Goal: Check status: Check status

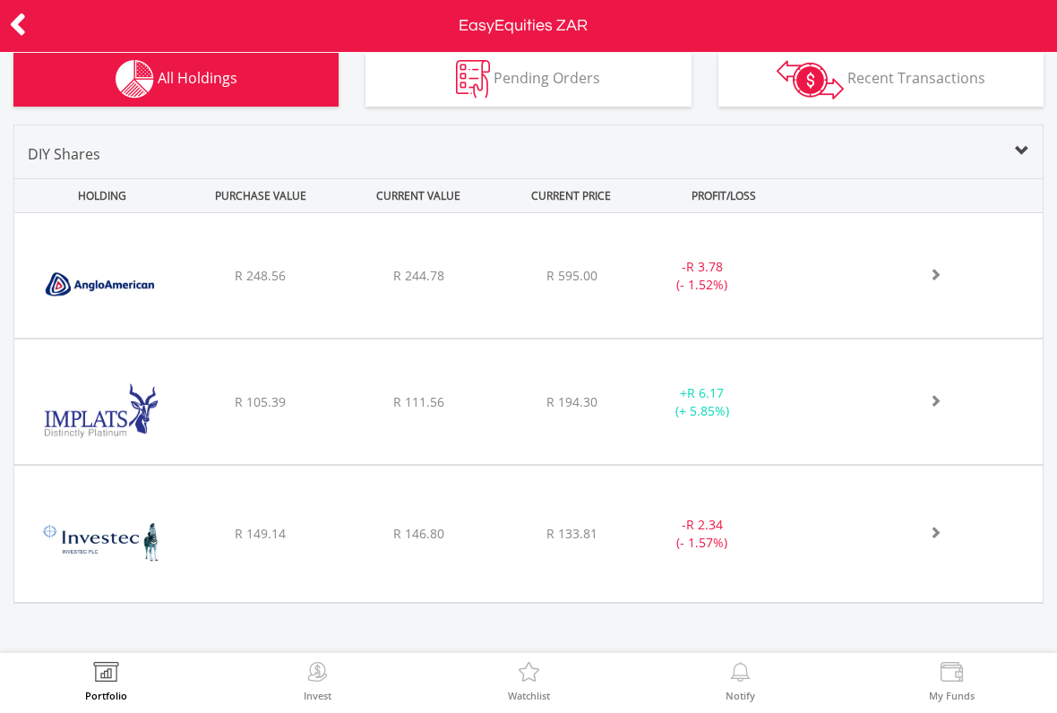
scroll to position [606, 0]
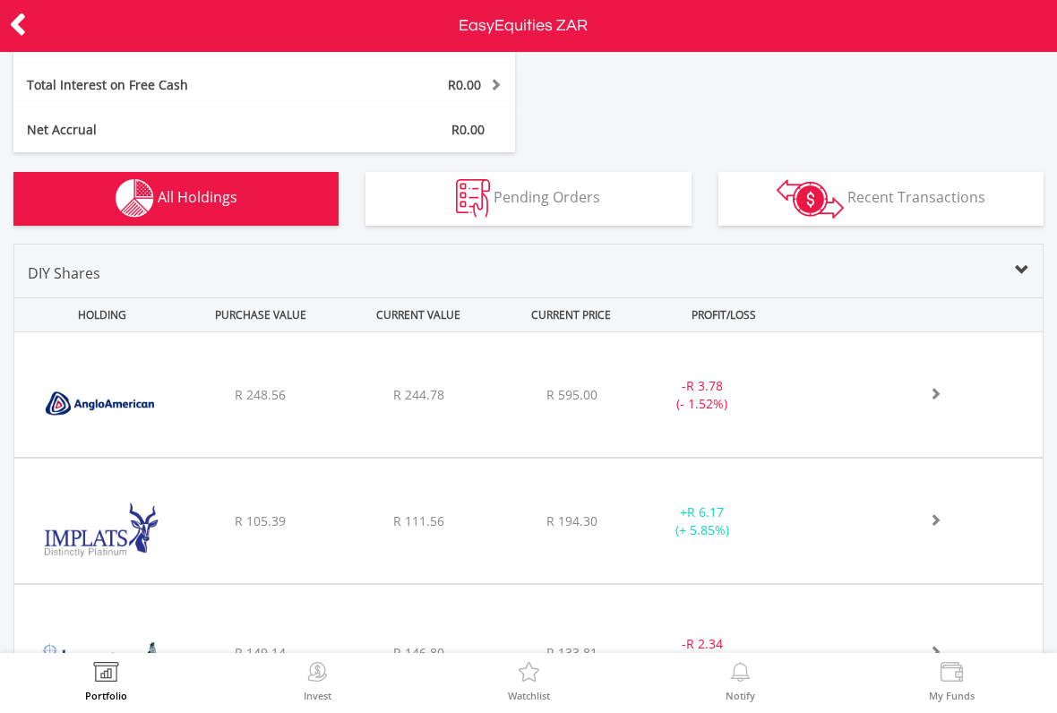
click at [582, 201] on span "Pending Orders" at bounding box center [547, 197] width 107 height 20
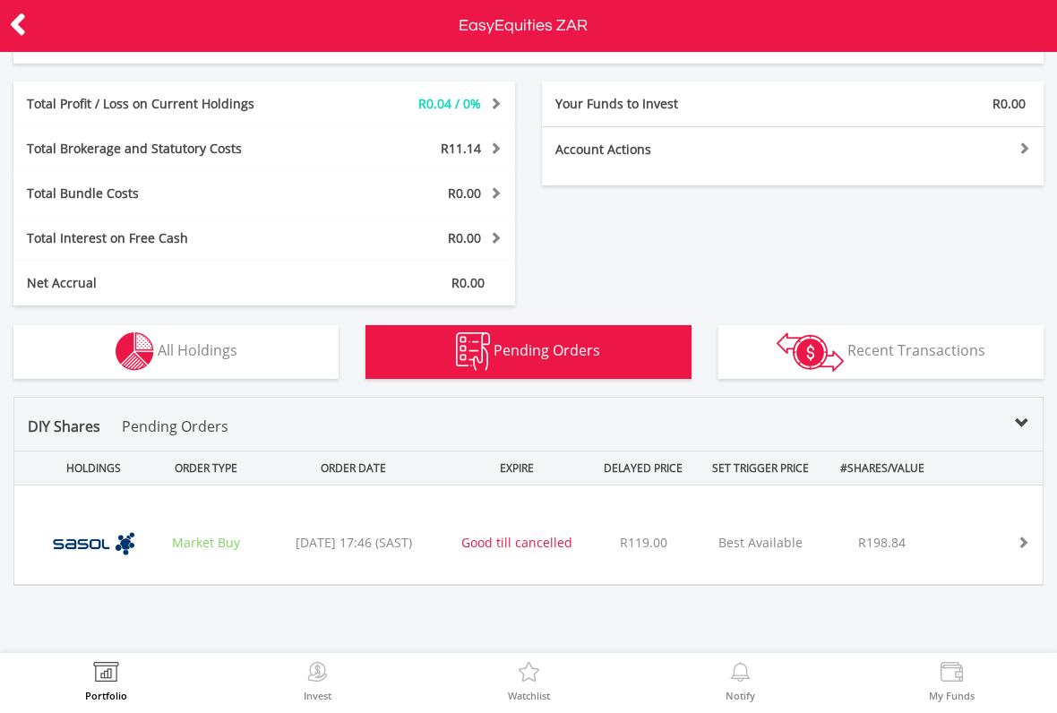
scroll to position [334, 0]
click at [324, 356] on button "Holdings All Holdings" at bounding box center [175, 353] width 325 height 54
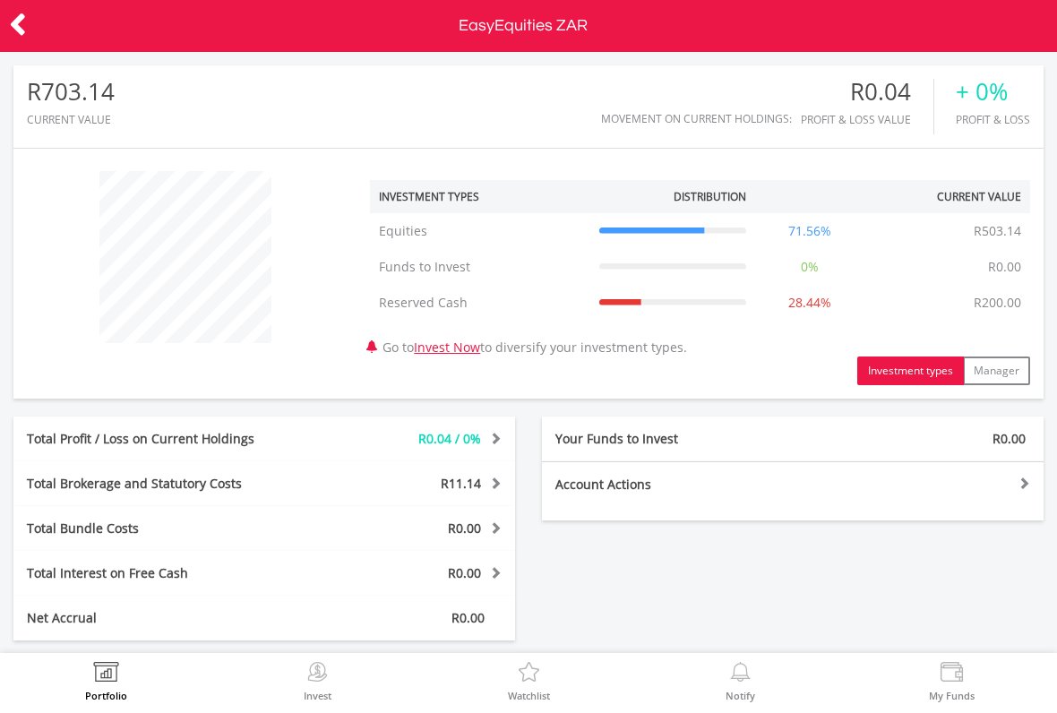
scroll to position [0, 0]
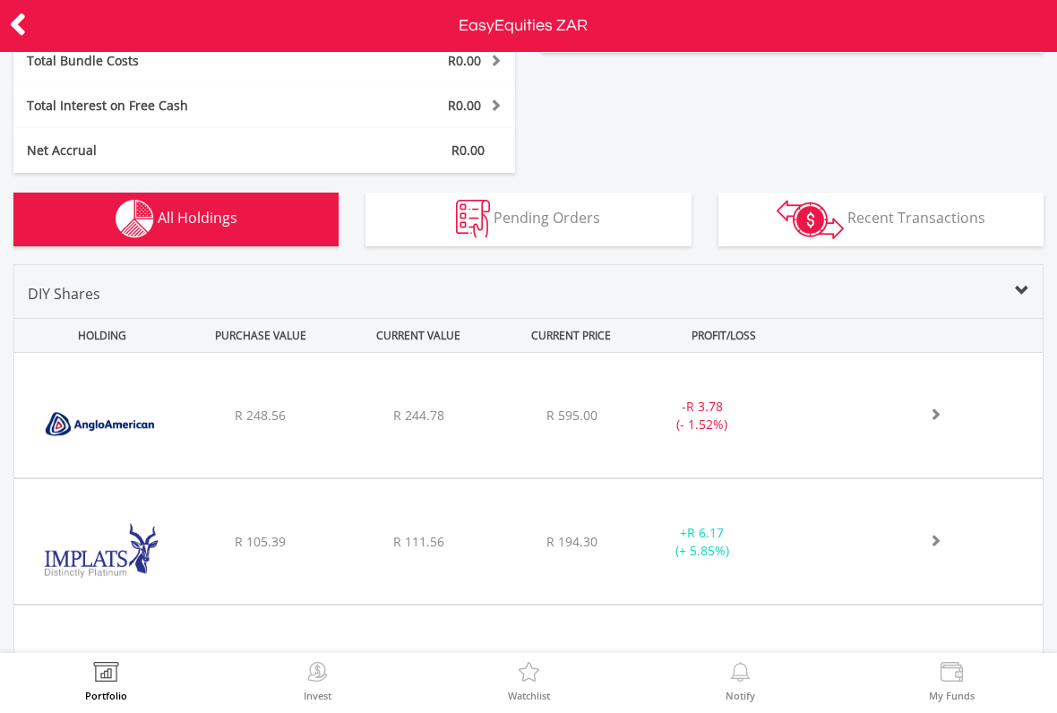
click at [585, 230] on button "Pending Orders Pending Orders" at bounding box center [527, 220] width 325 height 54
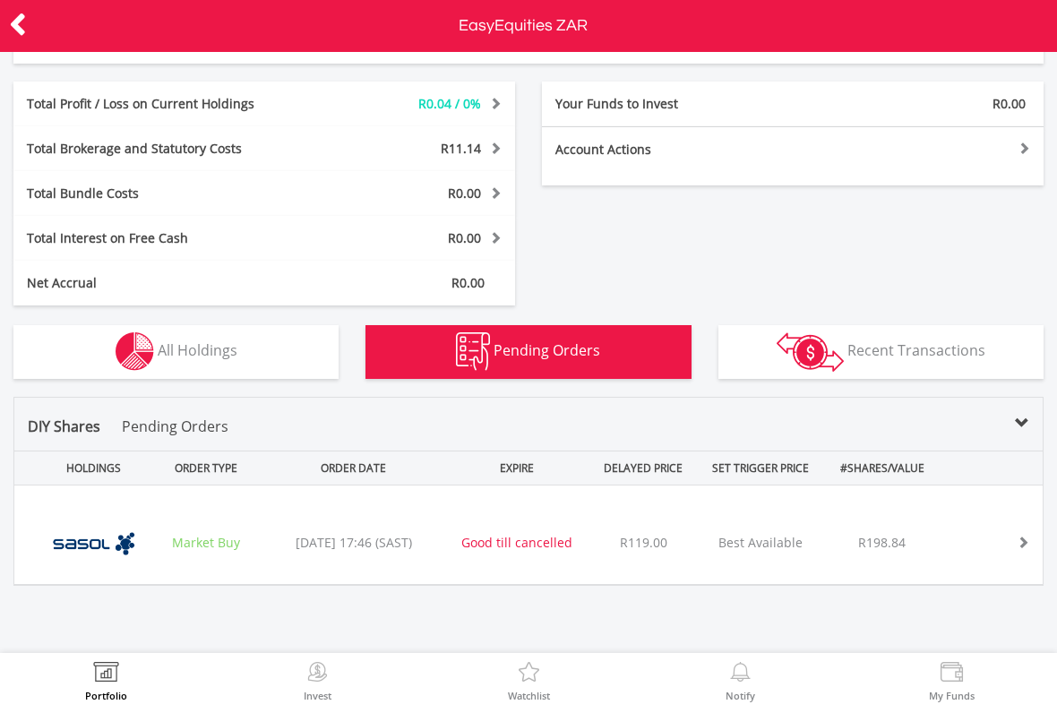
scroll to position [334, 0]
click at [262, 343] on button "Holdings All Holdings" at bounding box center [175, 353] width 325 height 54
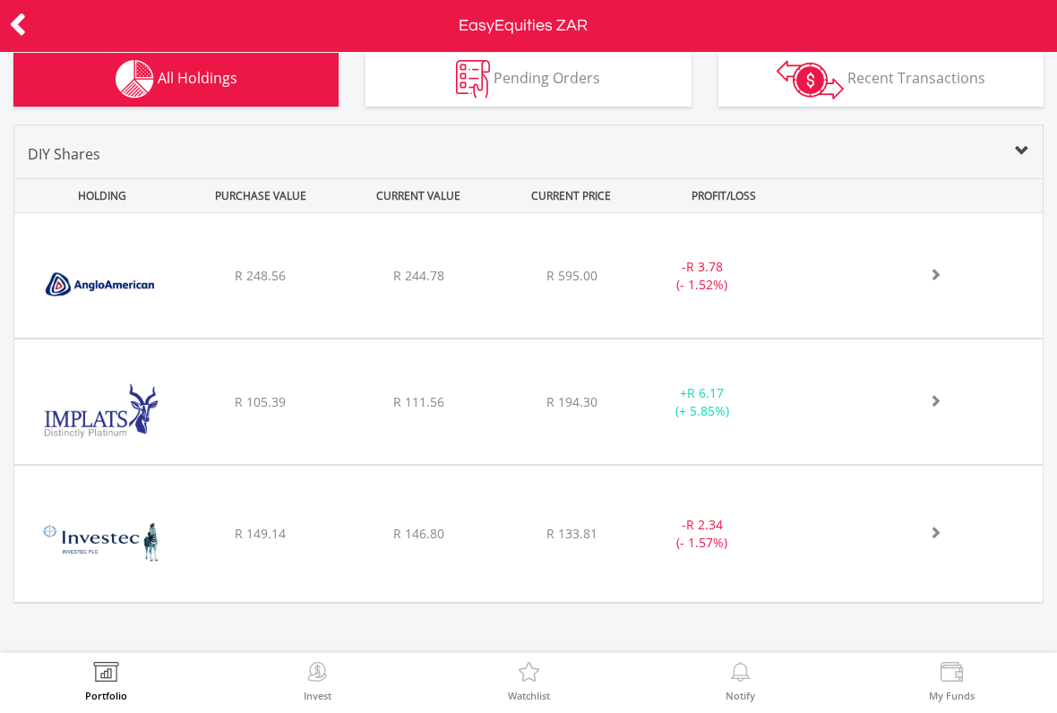
scroll to position [606, 0]
click at [596, 74] on span "Pending Orders" at bounding box center [547, 79] width 107 height 20
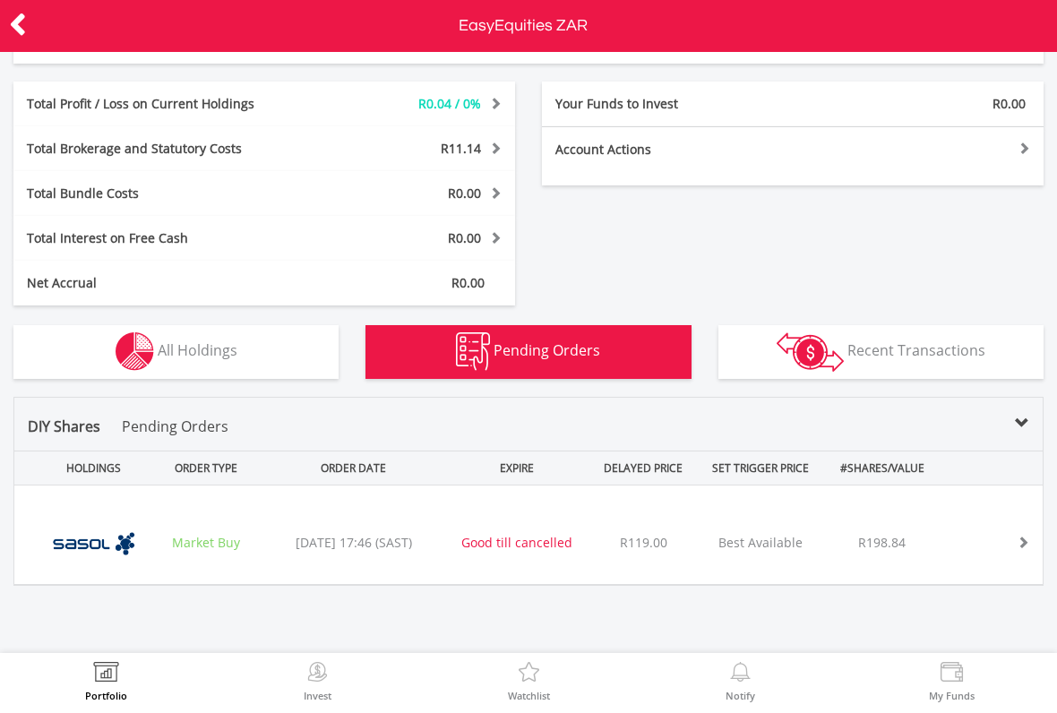
scroll to position [334, 0]
click at [152, 358] on img "button" at bounding box center [135, 352] width 39 height 39
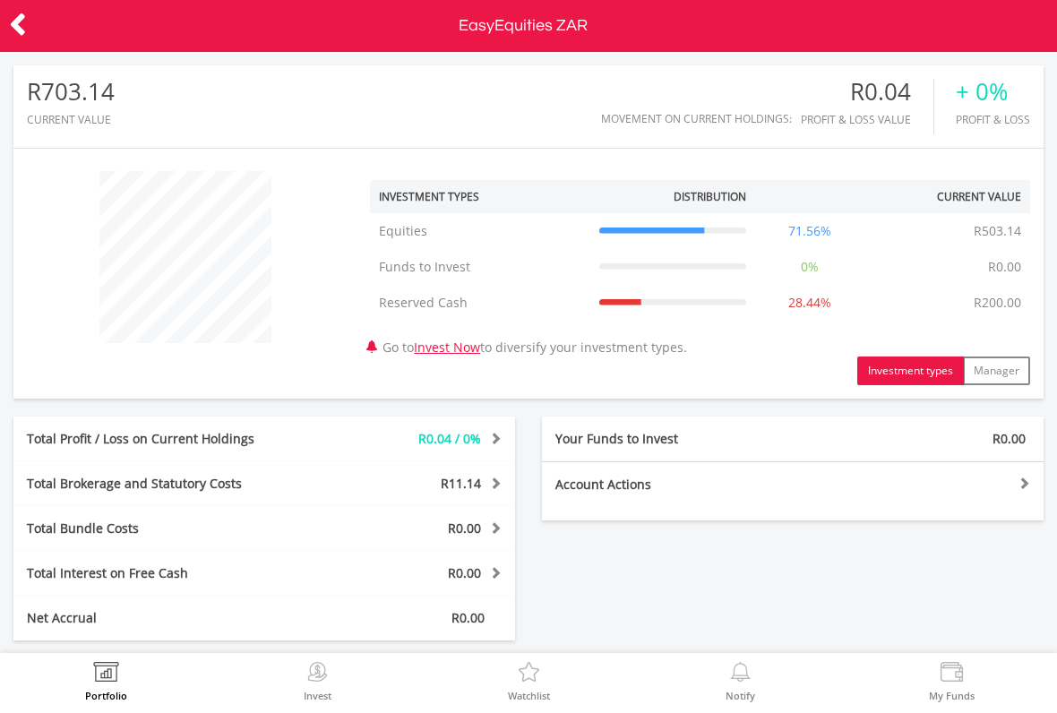
scroll to position [0, 0]
click at [24, 18] on icon at bounding box center [18, 24] width 18 height 35
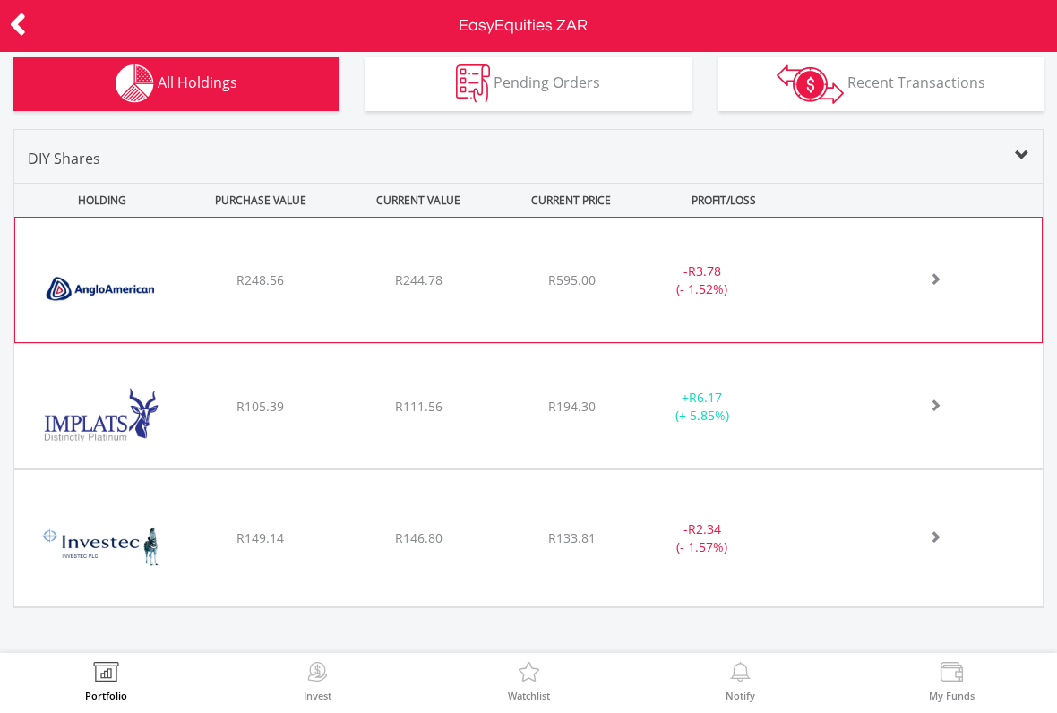
scroll to position [368, 0]
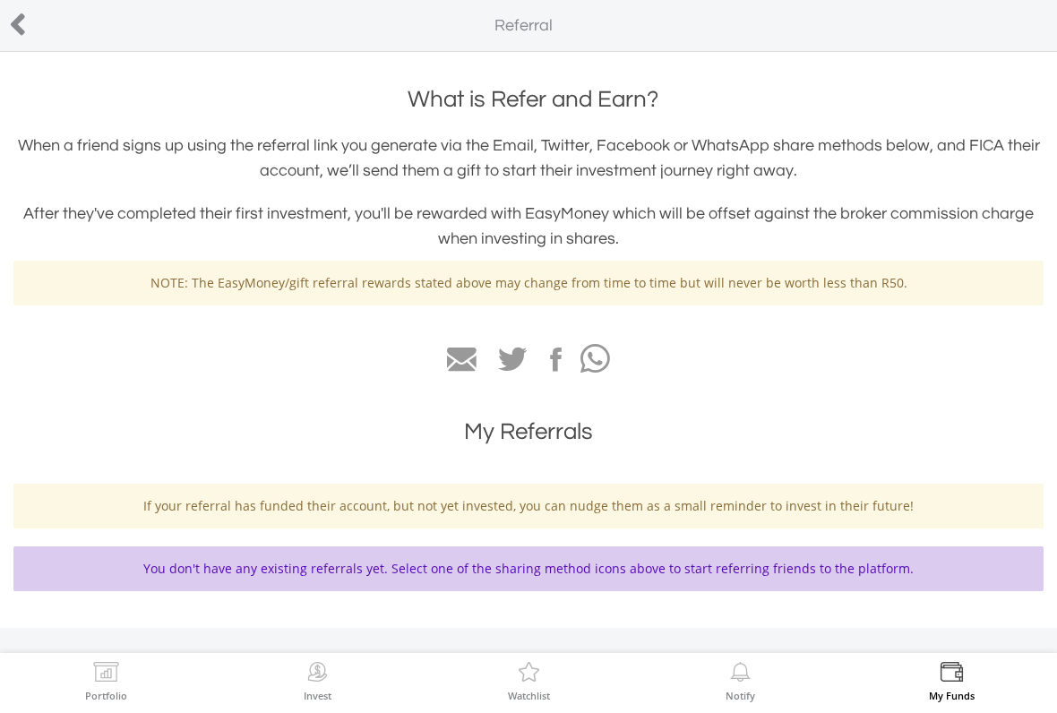
click at [23, 21] on icon at bounding box center [18, 24] width 18 height 35
